Goal: Ask a question

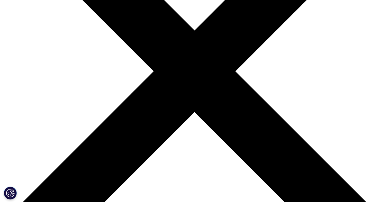
scroll to position [86, 303]
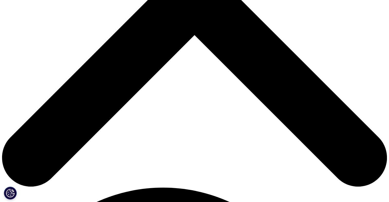
scroll to position [231, 0]
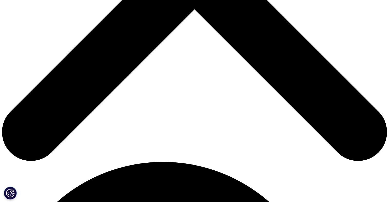
type input "[PERSON_NAME]"
type input "Pezzini"
type input "[PERSON_NAME][EMAIL_ADDRESS][PERSON_NAME][DOMAIN_NAME]"
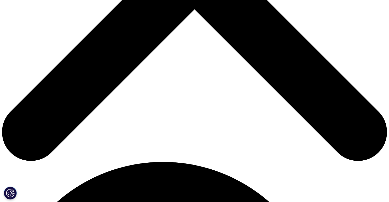
select select "Italy"
drag, startPoint x: 71, startPoint y: 71, endPoint x: 114, endPoint y: 71, distance: 42.7
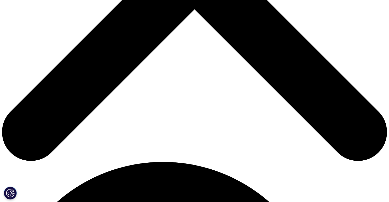
drag, startPoint x: 135, startPoint y: 73, endPoint x: 105, endPoint y: 70, distance: 30.2
type input "employee"
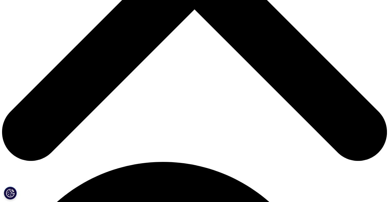
type input "MB"
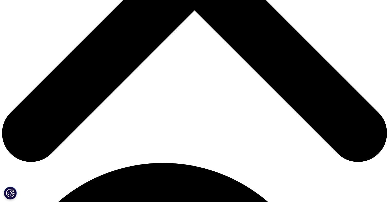
scroll to position [153, 0]
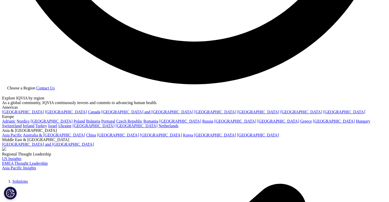
scroll to position [1138, 0]
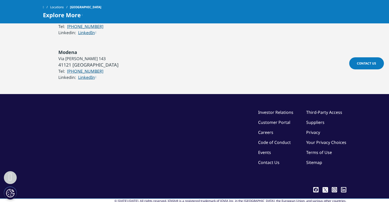
scroll to position [1265, 0]
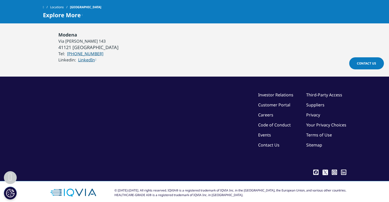
click at [357, 61] on span "Contact Us" at bounding box center [366, 63] width 19 height 4
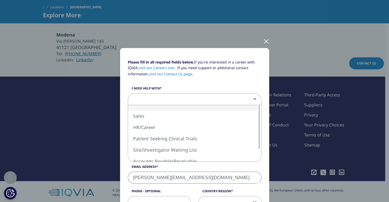
click at [153, 98] on span at bounding box center [194, 100] width 133 height 12
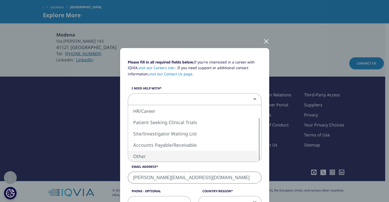
select select "Other"
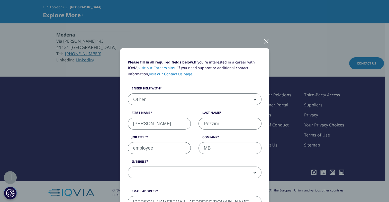
scroll to position [51, 0]
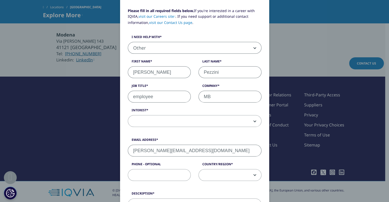
click at [152, 119] on span at bounding box center [194, 121] width 133 height 12
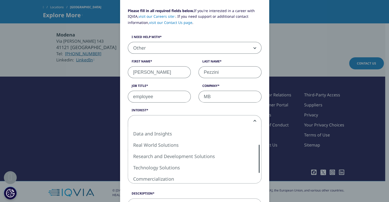
click at [259, 150] on div at bounding box center [259, 159] width 4 height 28
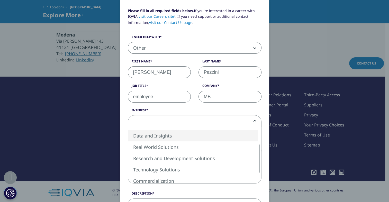
select select "Data and Insights"
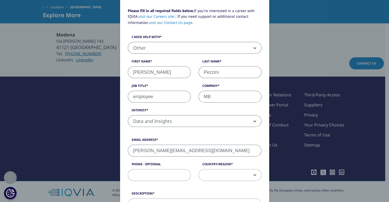
click at [148, 175] on input "Phone - Optional" at bounding box center [159, 175] width 63 height 12
click at [216, 173] on span at bounding box center [230, 175] width 62 height 12
select select "Italy"
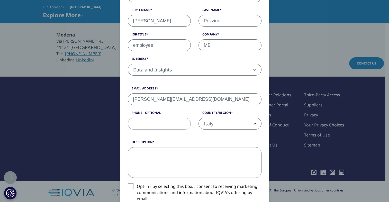
click at [152, 161] on textarea "Description" at bounding box center [195, 162] width 134 height 31
click at [157, 156] on textarea "Description" at bounding box center [195, 162] width 134 height 31
paste textarea "fatturato medio delle farmacie per regione (e ulteriormente, ma ancora più di d…"
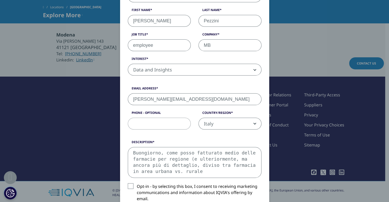
click at [187, 153] on textarea "Buongiorno, come posso fatturato medio delle farmacie per regione (e ulteriorme…" at bounding box center [195, 162] width 134 height 31
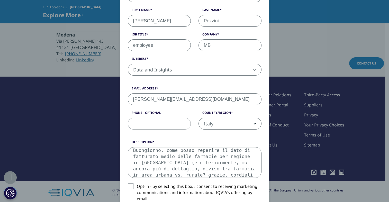
scroll to position [206, 0]
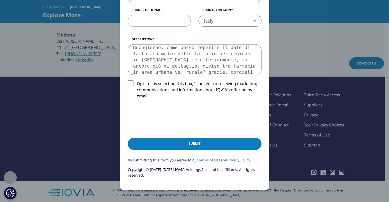
type textarea "Buongiorno, come posso reperire il dato di fatturato medio delle farmacie per r…"
click at [186, 144] on input "Submit" at bounding box center [195, 144] width 134 height 12
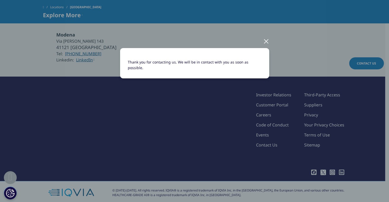
scroll to position [0, 0]
